Goal: Task Accomplishment & Management: Use online tool/utility

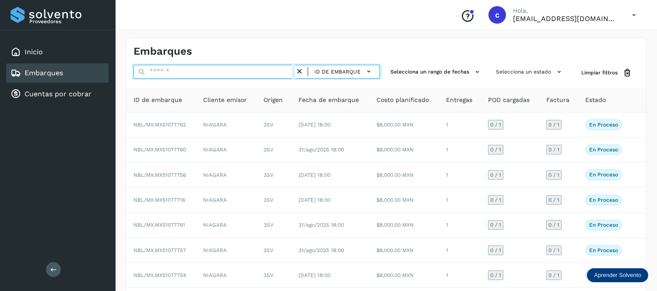
click at [164, 67] on input "text" at bounding box center [215, 72] width 162 height 14
paste input "**********"
type input "**********"
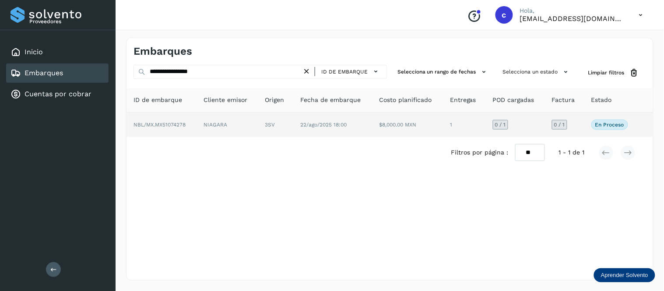
click at [330, 129] on td "22/ago/2025 18:00" at bounding box center [332, 125] width 79 height 25
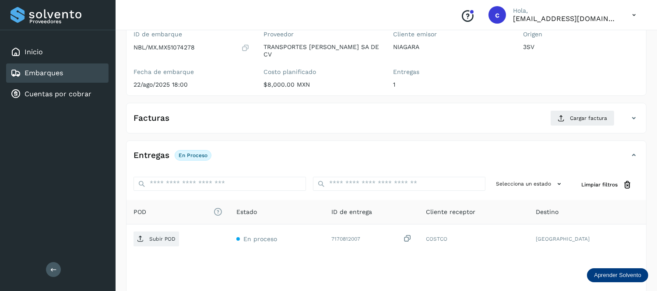
scroll to position [132, 0]
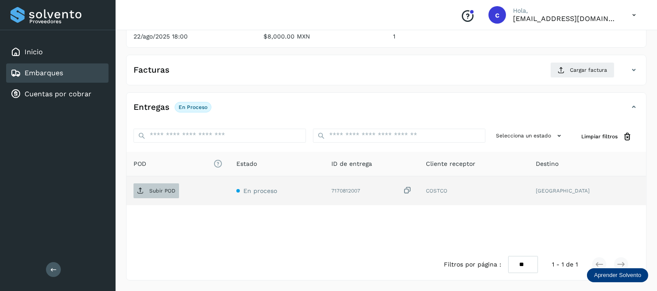
click at [150, 191] on p "Subir POD" at bounding box center [162, 191] width 26 height 6
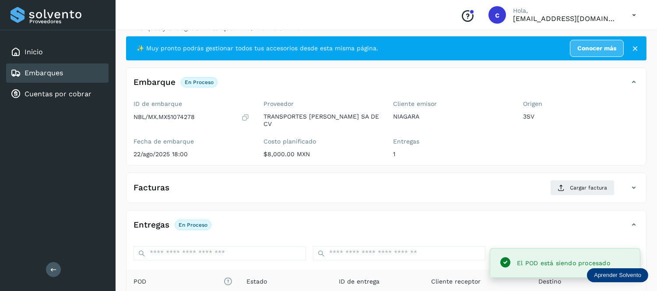
scroll to position [12, 0]
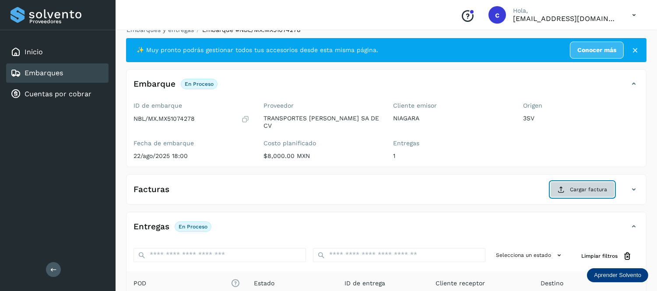
click at [584, 191] on span "Cargar factura" at bounding box center [588, 190] width 37 height 8
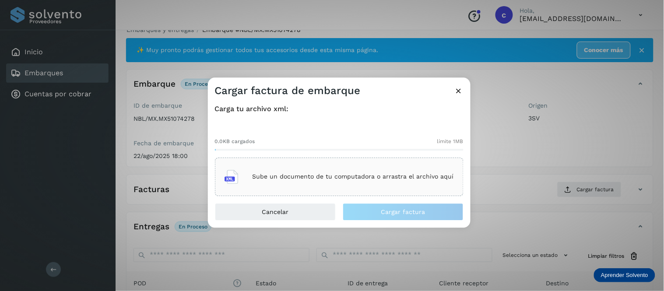
click at [386, 172] on div "Sube un documento de tu computadora o arrastra el archivo aquí" at bounding box center [340, 177] width 230 height 24
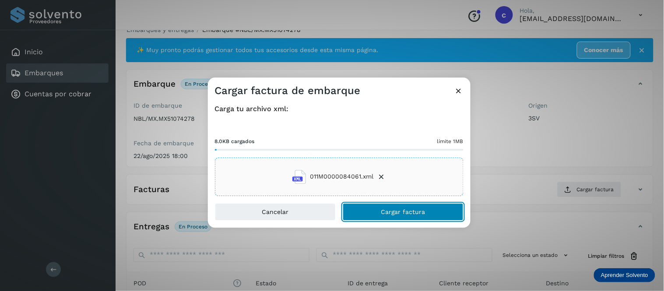
click at [390, 205] on button "Cargar factura" at bounding box center [403, 212] width 121 height 18
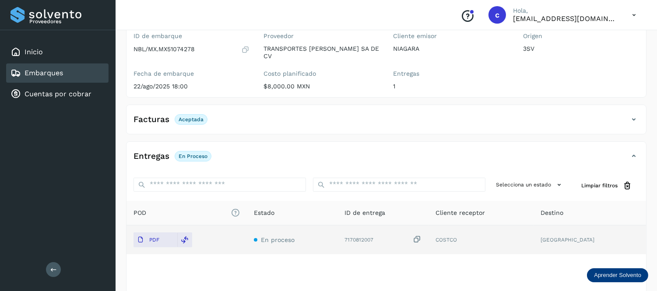
scroll to position [82, 0]
